Goal: Navigation & Orientation: Find specific page/section

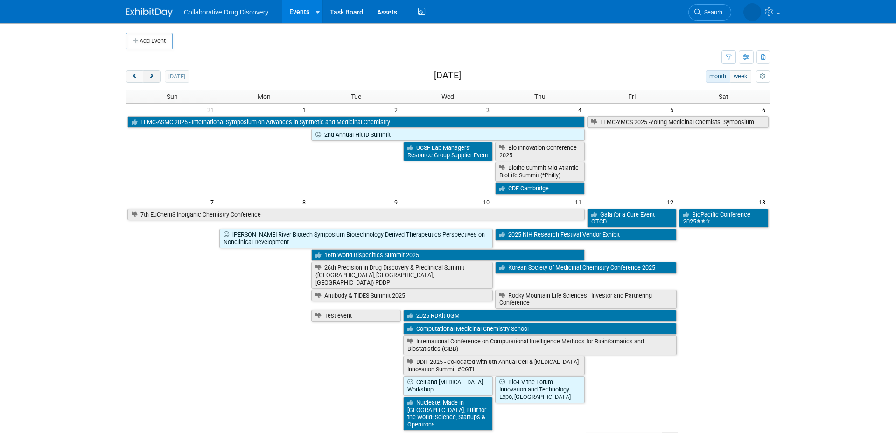
click at [154, 74] on span "next" at bounding box center [151, 77] width 7 height 6
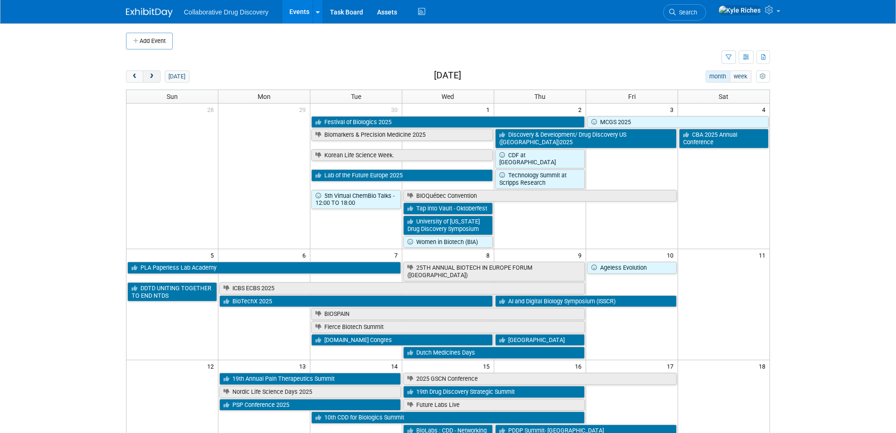
click at [153, 78] on span "next" at bounding box center [151, 77] width 7 height 6
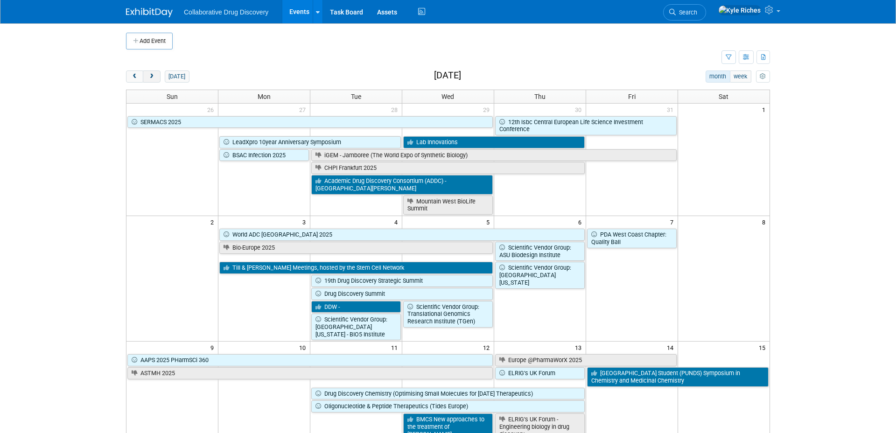
click at [153, 76] on span "next" at bounding box center [151, 77] width 7 height 6
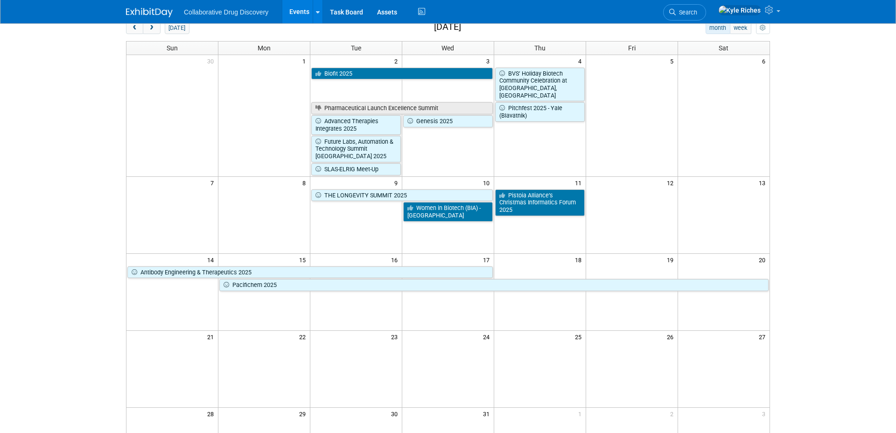
scroll to position [6, 0]
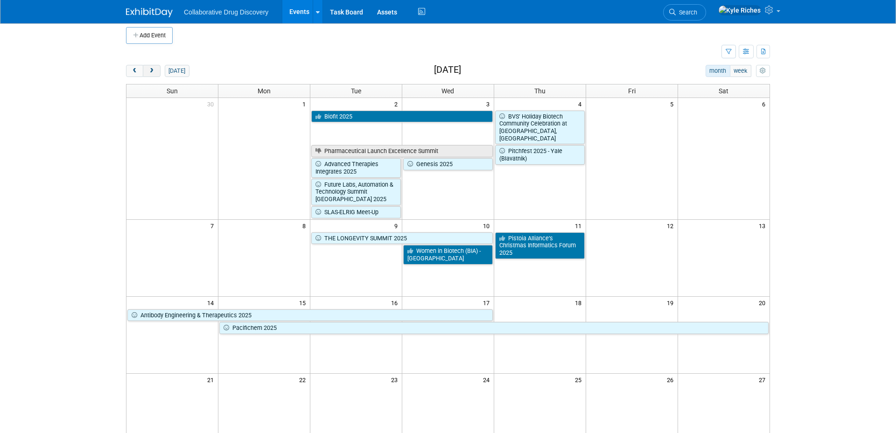
click at [155, 70] on span "next" at bounding box center [151, 71] width 7 height 6
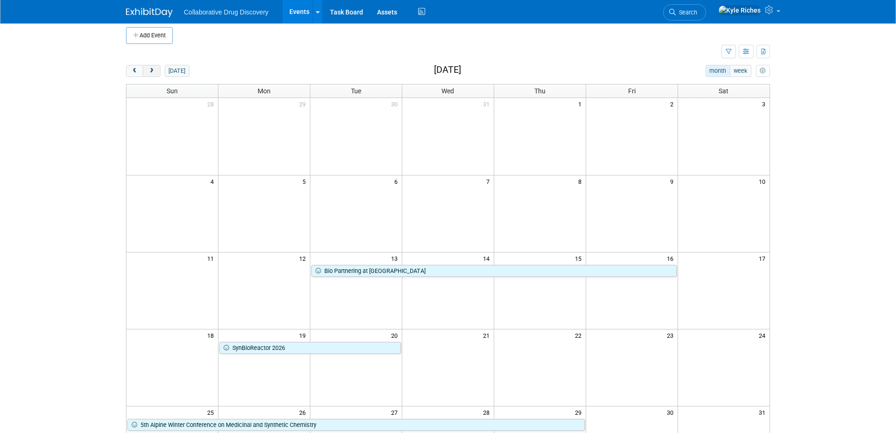
click at [155, 70] on span "next" at bounding box center [151, 71] width 7 height 6
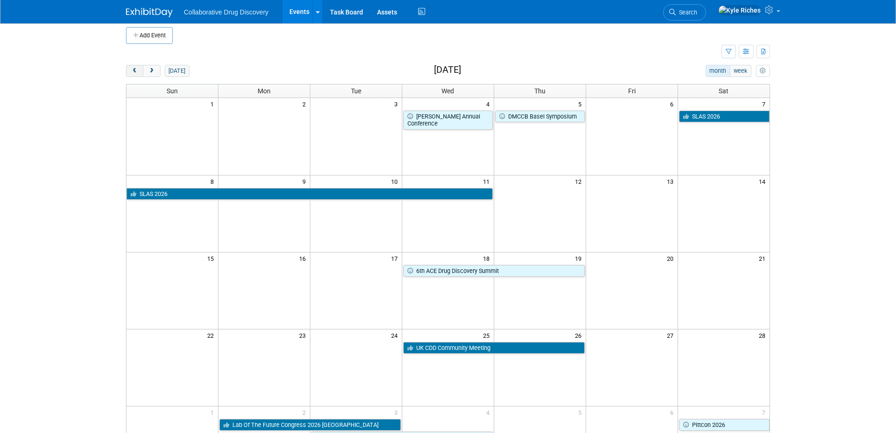
click at [129, 68] on button "prev" at bounding box center [134, 71] width 17 height 12
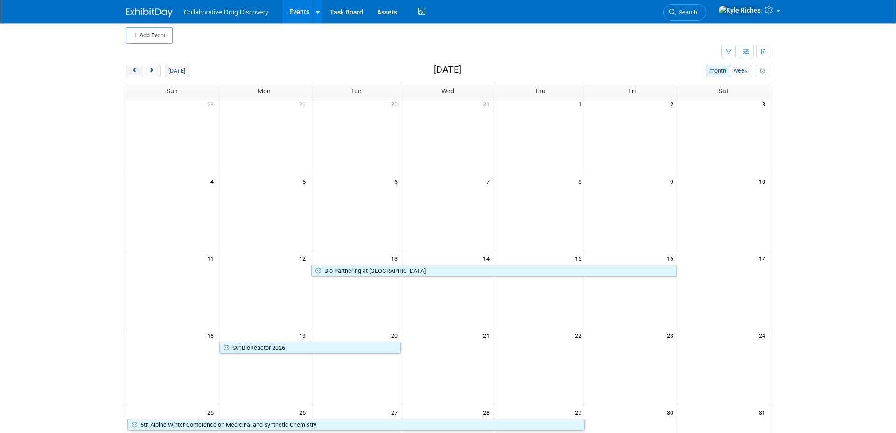
click at [129, 68] on button "prev" at bounding box center [134, 71] width 17 height 12
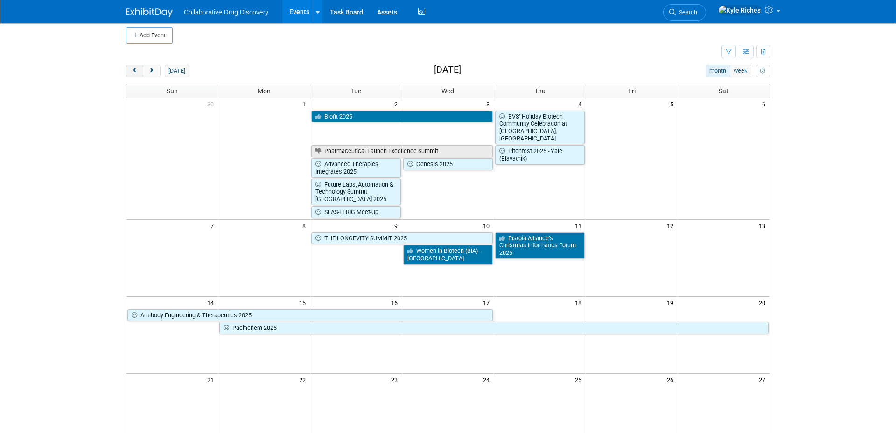
click at [129, 68] on button "prev" at bounding box center [134, 71] width 17 height 12
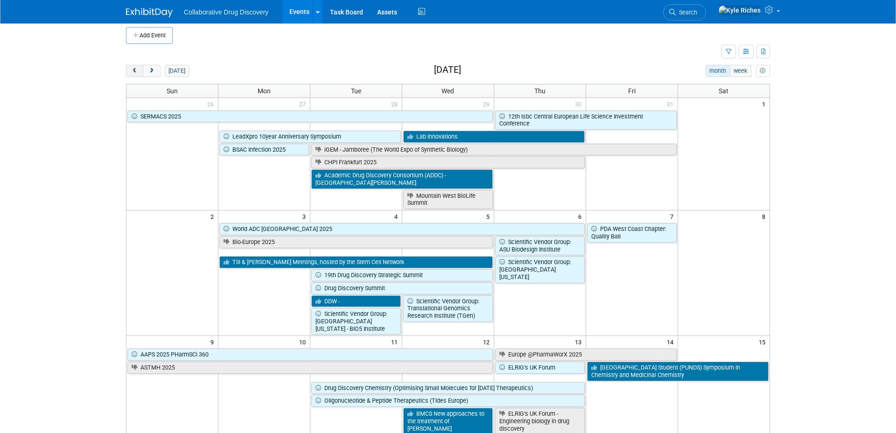
click at [129, 68] on button "prev" at bounding box center [134, 71] width 17 height 12
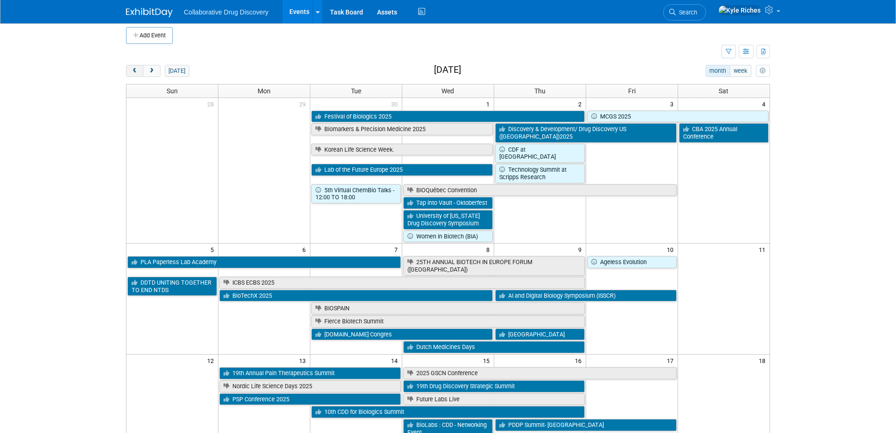
click at [129, 68] on button "prev" at bounding box center [134, 71] width 17 height 12
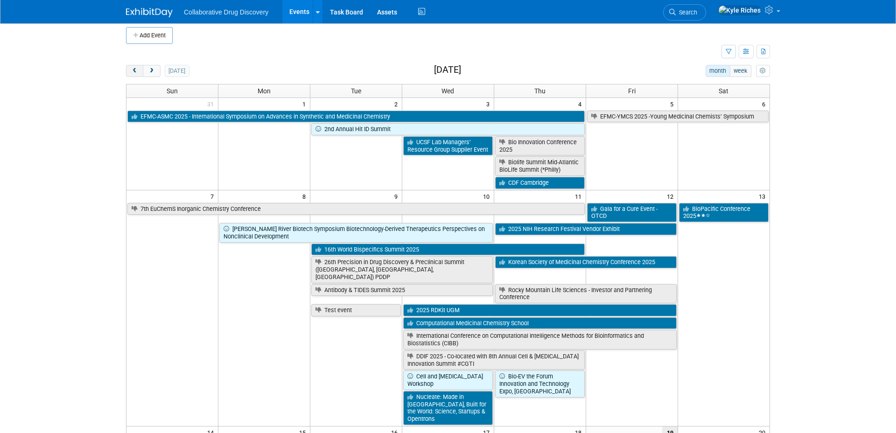
click at [129, 68] on button "prev" at bounding box center [134, 71] width 17 height 12
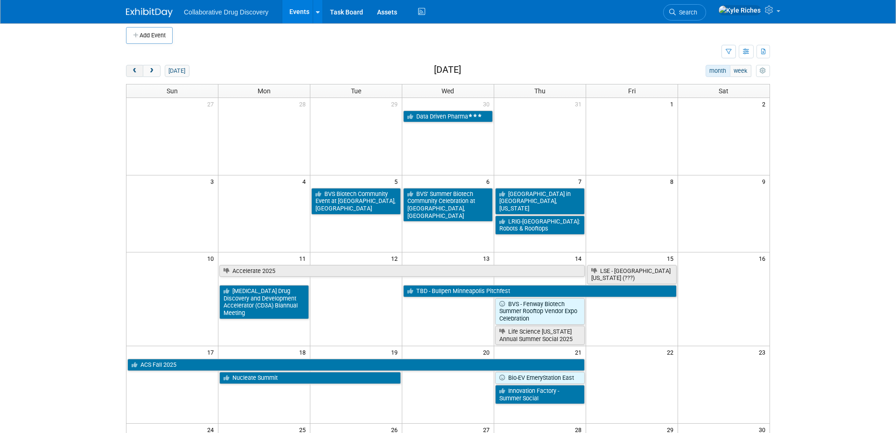
click at [129, 68] on button "prev" at bounding box center [134, 71] width 17 height 12
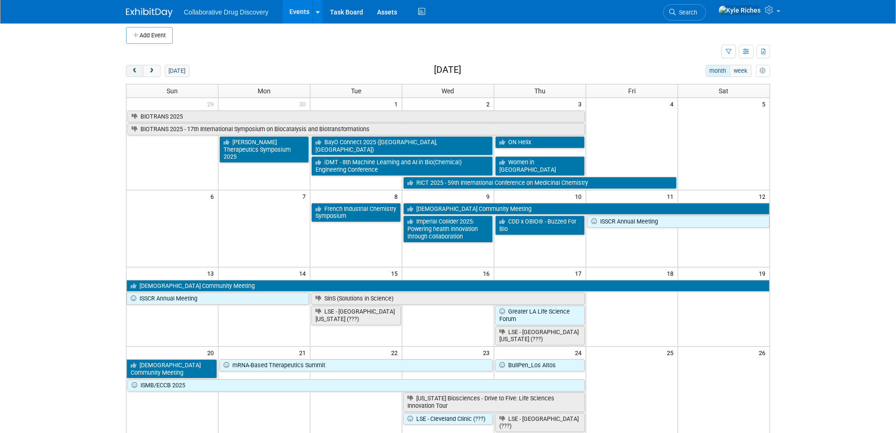
click at [129, 68] on button "prev" at bounding box center [134, 71] width 17 height 12
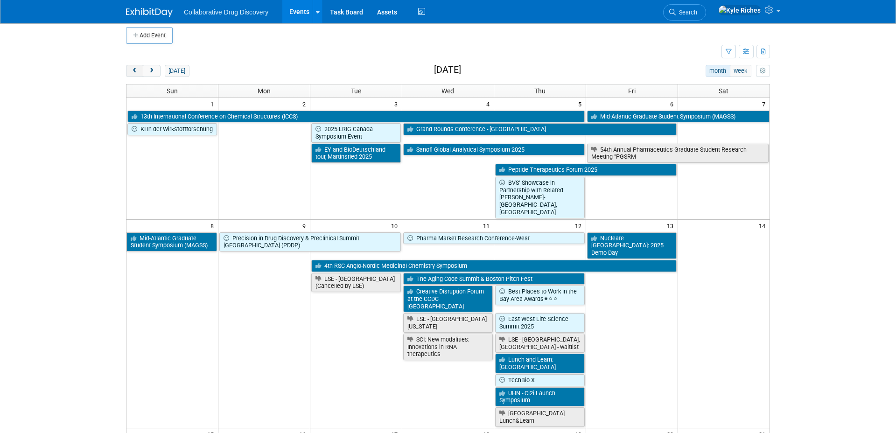
click at [129, 68] on button "prev" at bounding box center [134, 71] width 17 height 12
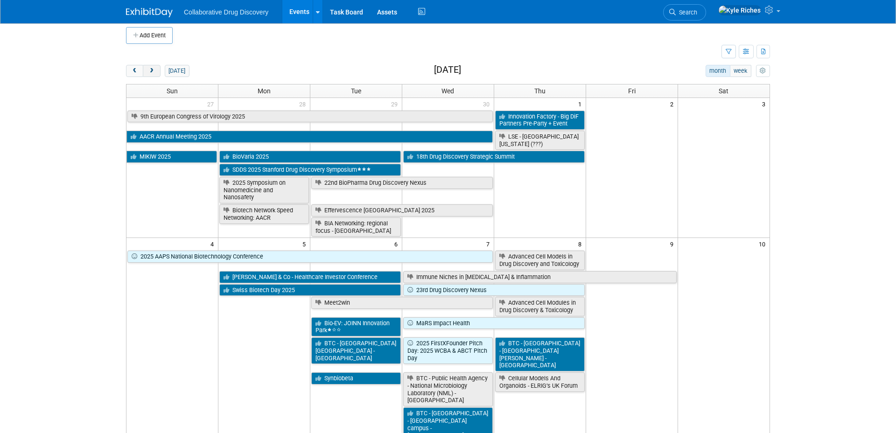
click at [147, 69] on button "next" at bounding box center [151, 71] width 17 height 12
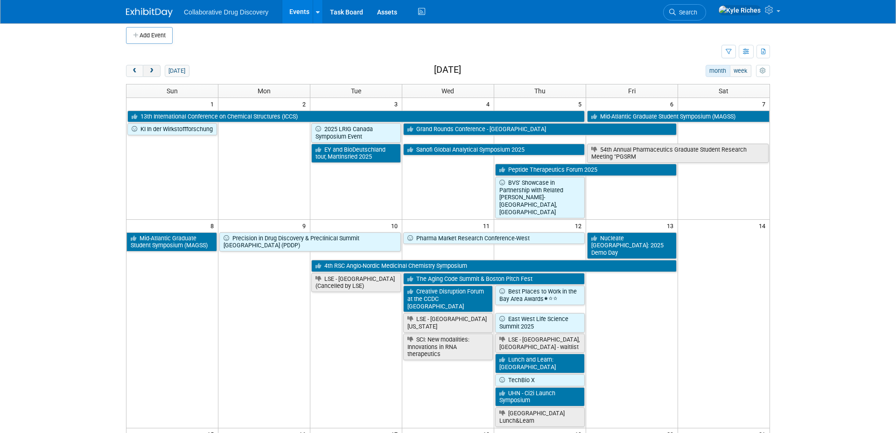
click at [147, 69] on button "next" at bounding box center [151, 71] width 17 height 12
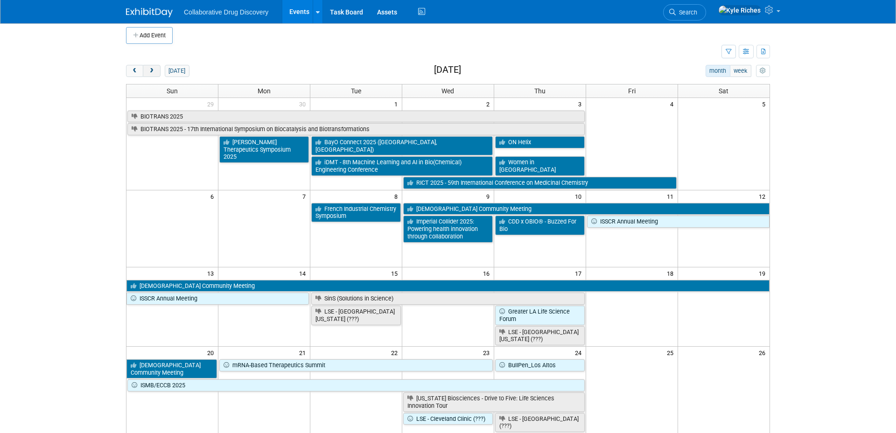
click at [147, 69] on button "next" at bounding box center [151, 71] width 17 height 12
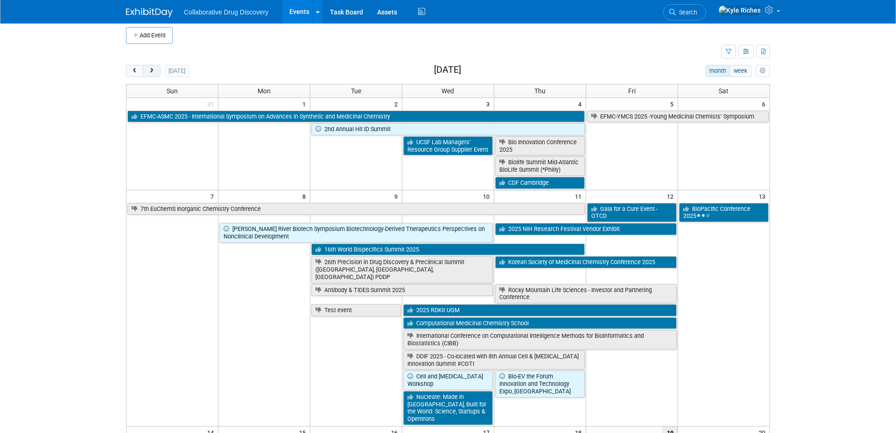
click at [147, 69] on button "next" at bounding box center [151, 71] width 17 height 12
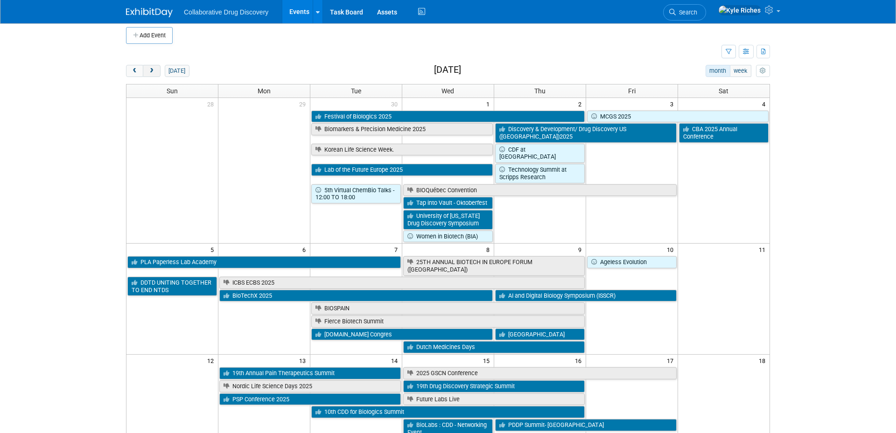
click at [147, 69] on button "next" at bounding box center [151, 71] width 17 height 12
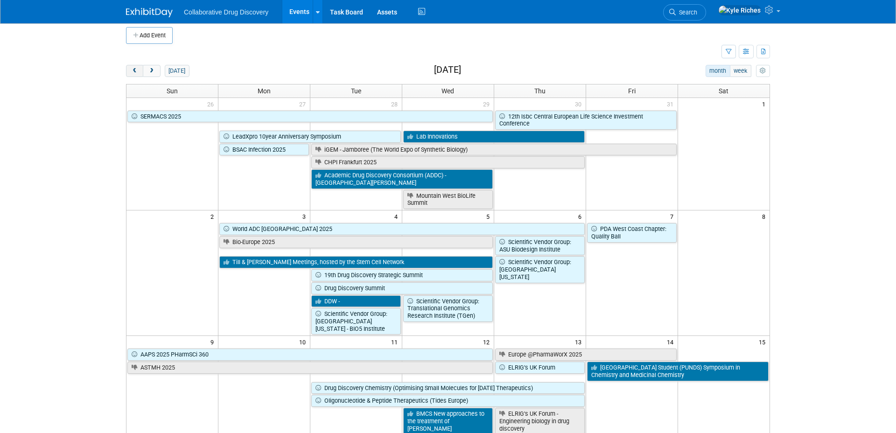
click at [133, 68] on span "prev" at bounding box center [134, 71] width 7 height 6
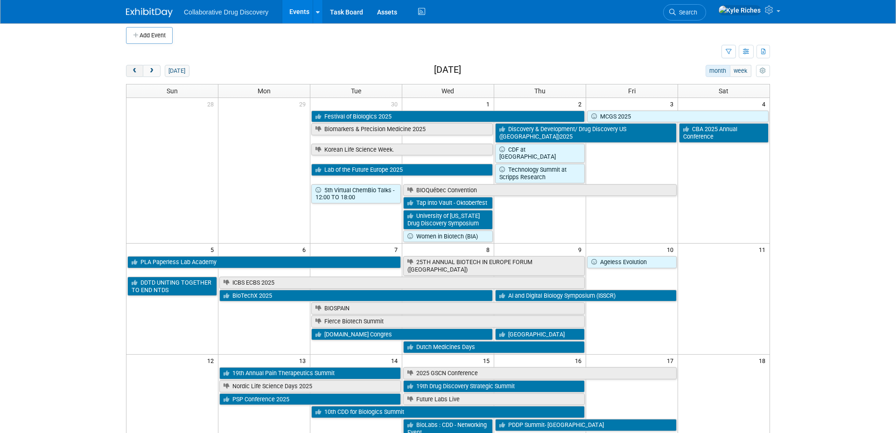
click at [133, 68] on span "prev" at bounding box center [134, 71] width 7 height 6
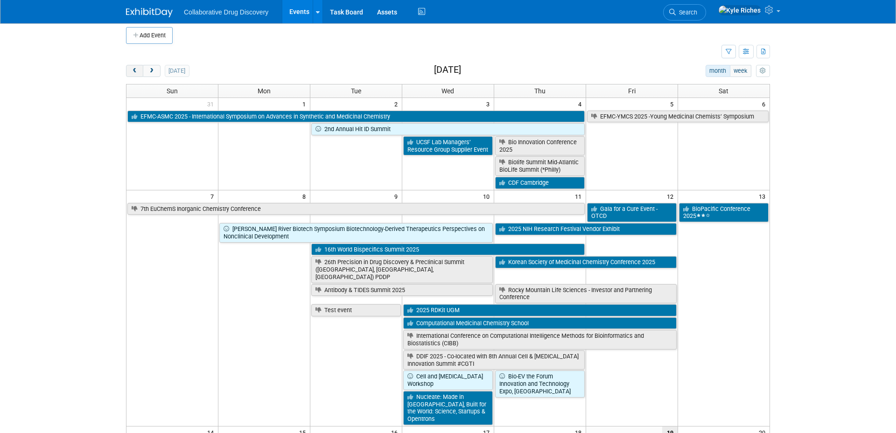
click at [133, 68] on span "prev" at bounding box center [134, 71] width 7 height 6
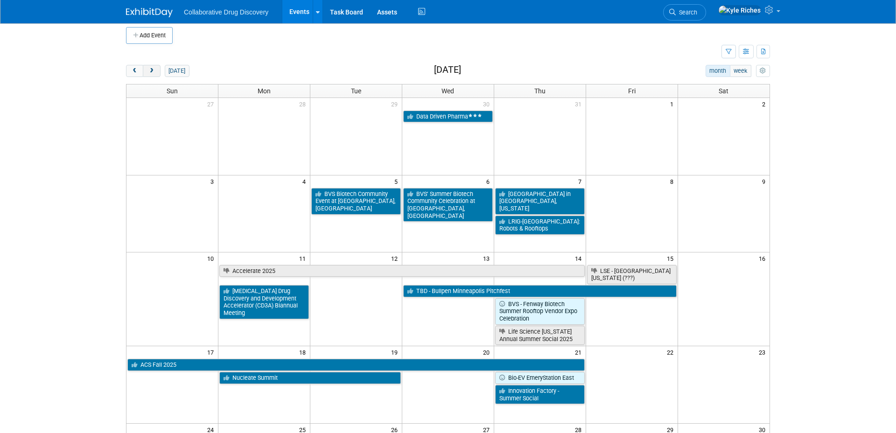
click at [154, 71] on span "next" at bounding box center [151, 71] width 7 height 6
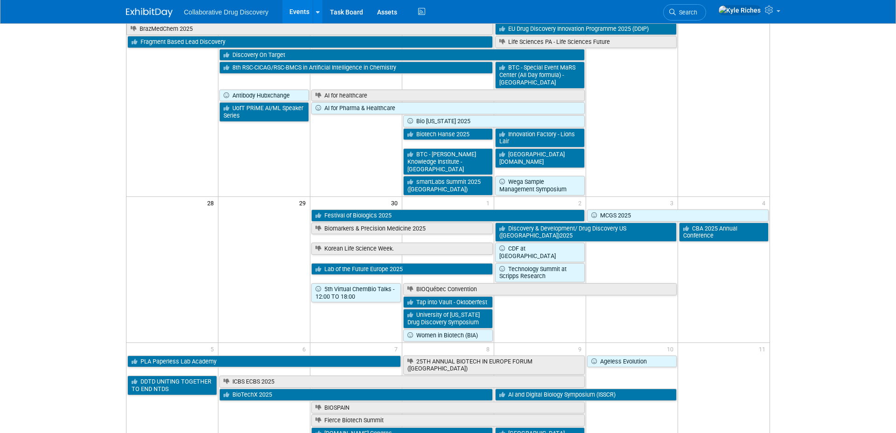
scroll to position [701, 0]
